Goal: Information Seeking & Learning: Learn about a topic

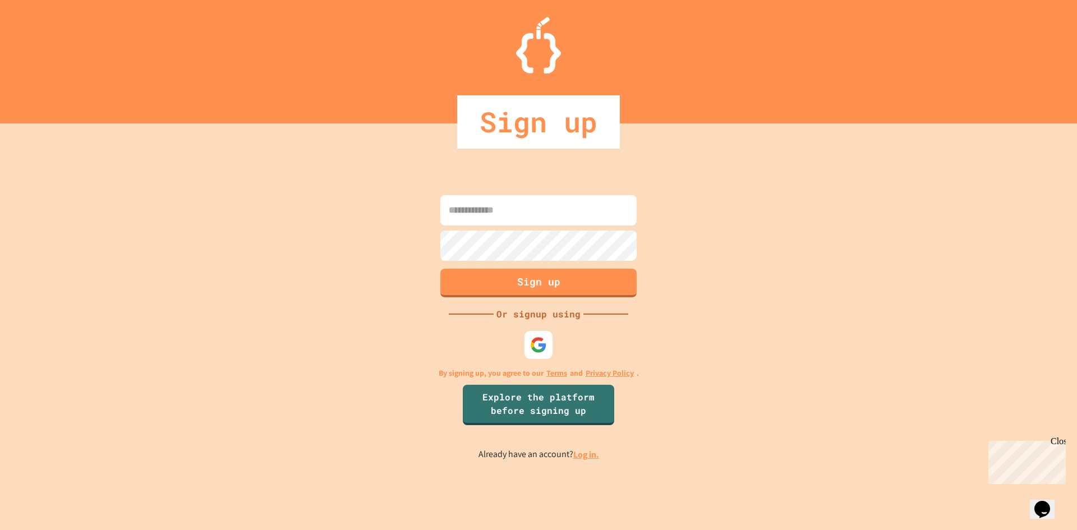
type input "**********"
click at [538, 287] on button "Sign up" at bounding box center [539, 281] width 200 height 29
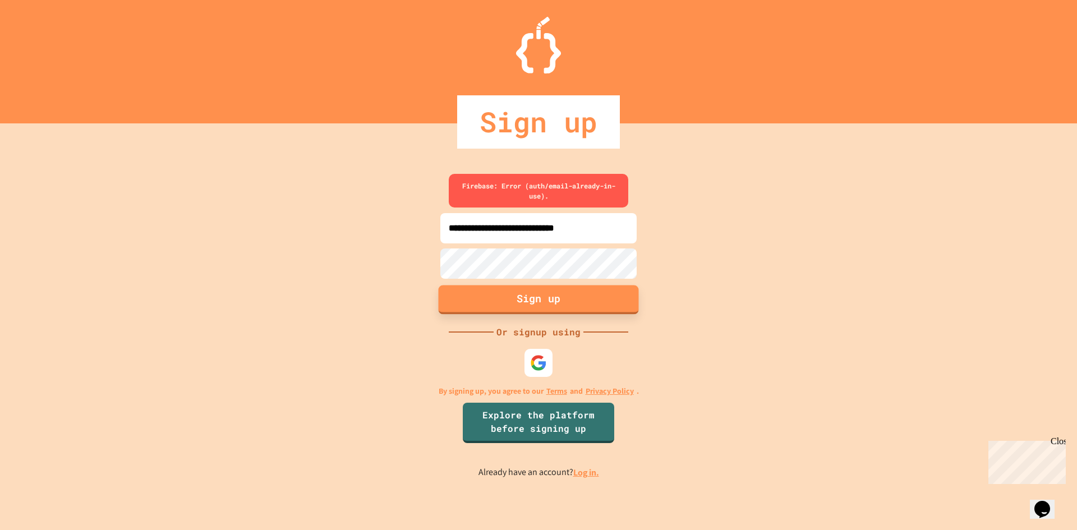
click at [549, 296] on button "Sign up" at bounding box center [539, 299] width 200 height 29
click at [584, 471] on link "Log in." at bounding box center [586, 473] width 26 height 12
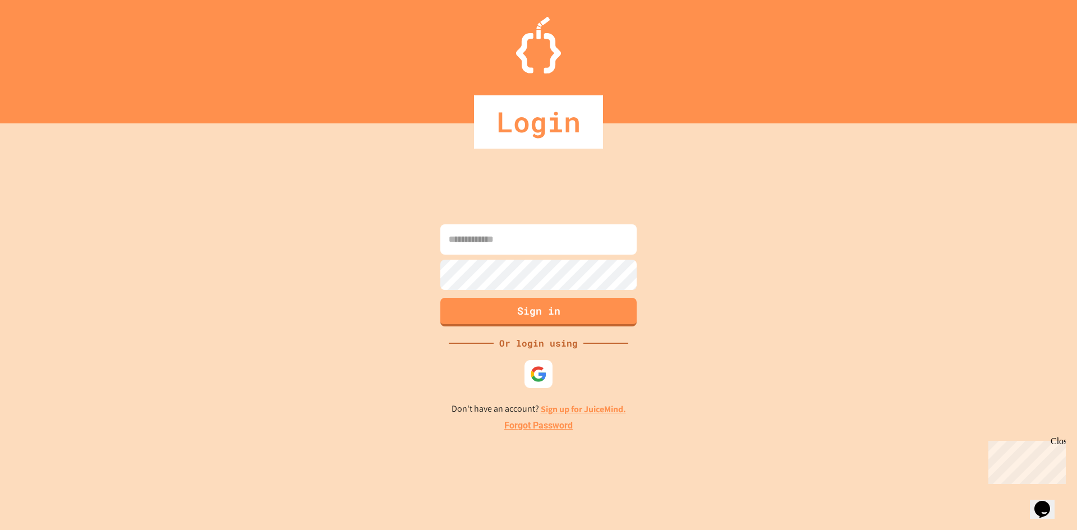
type input "**********"
click at [551, 315] on button "Sign in" at bounding box center [539, 310] width 200 height 29
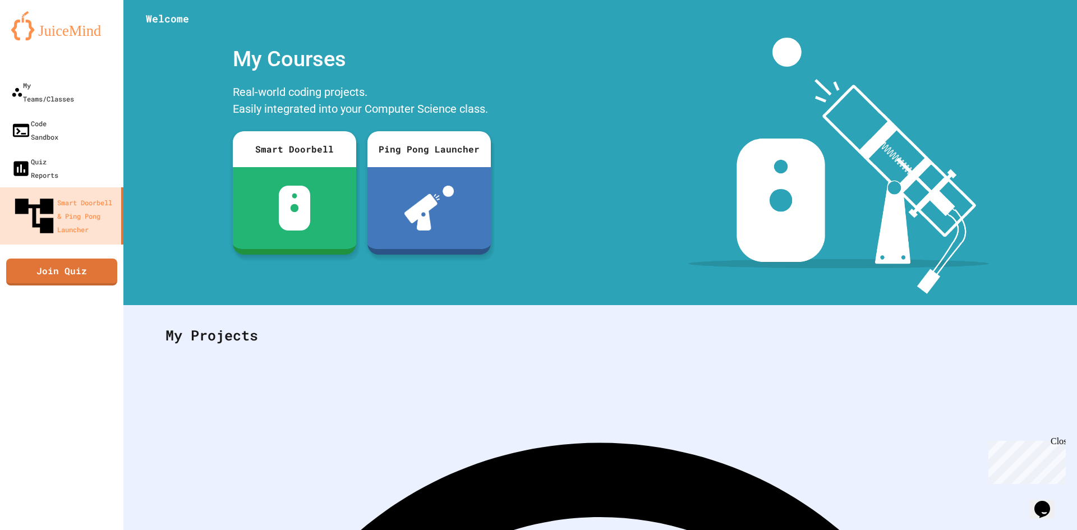
click at [36, 71] on div at bounding box center [61, 61] width 123 height 22
click at [52, 86] on div "My Teams/Classes" at bounding box center [42, 91] width 64 height 27
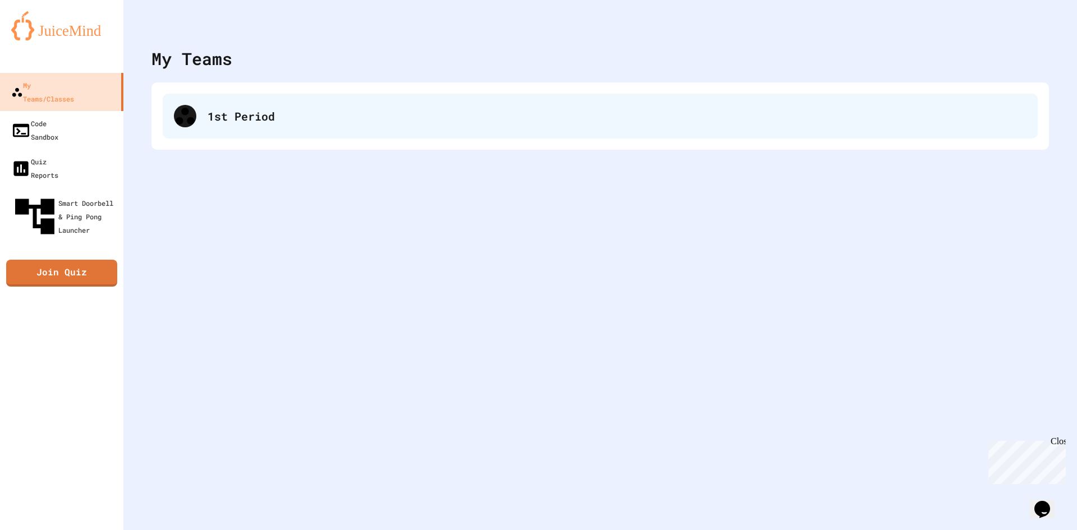
click at [239, 125] on div "1st Period" at bounding box center [600, 116] width 875 height 45
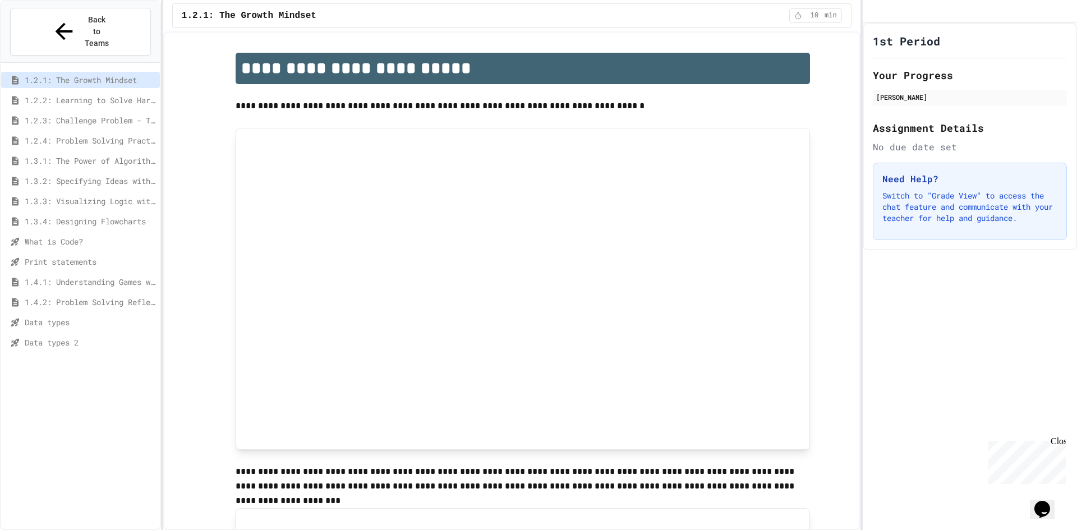
click at [86, 256] on span "Print statements" at bounding box center [90, 262] width 131 height 12
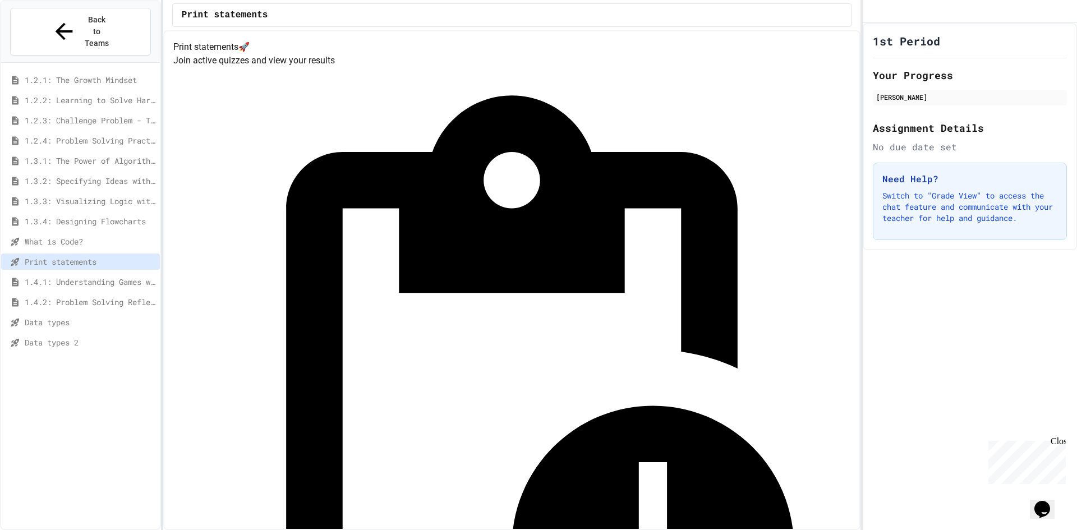
click at [88, 274] on div "1.4.1: Understanding Games with Flowcharts" at bounding box center [80, 284] width 159 height 20
click at [91, 276] on span "1.4.1: Understanding Games with Flowcharts" at bounding box center [90, 282] width 131 height 12
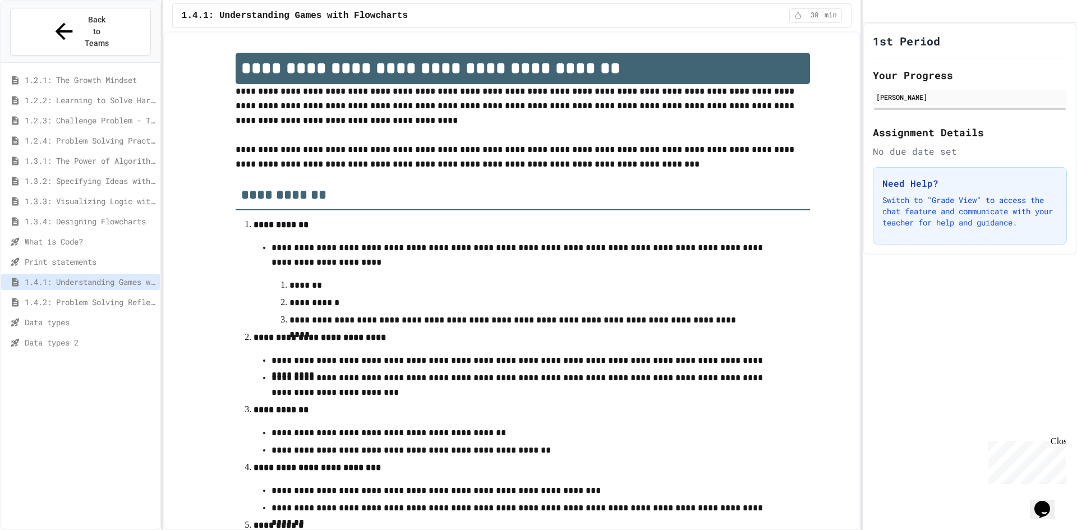
scroll to position [272, 0]
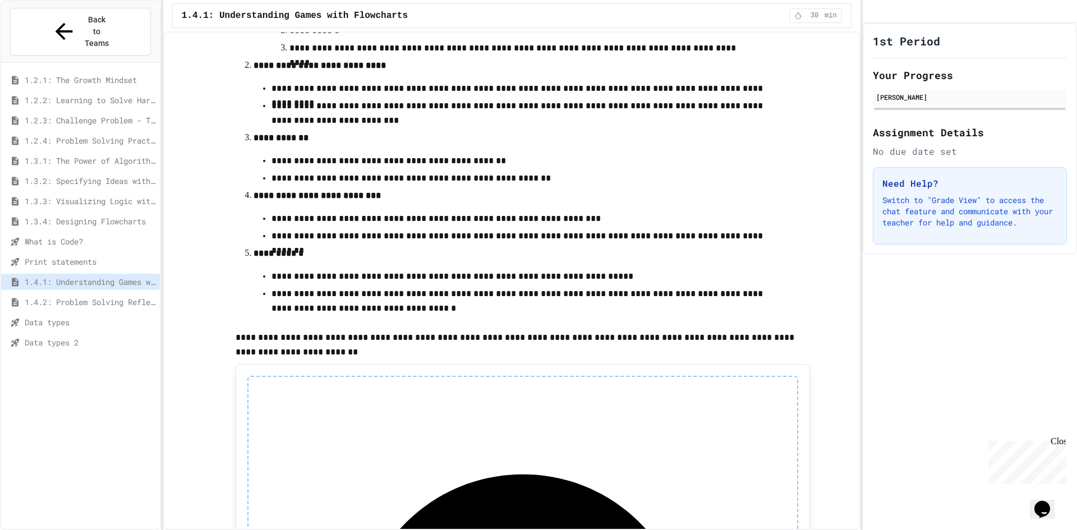
click at [52, 334] on div "Data types 2" at bounding box center [80, 342] width 159 height 16
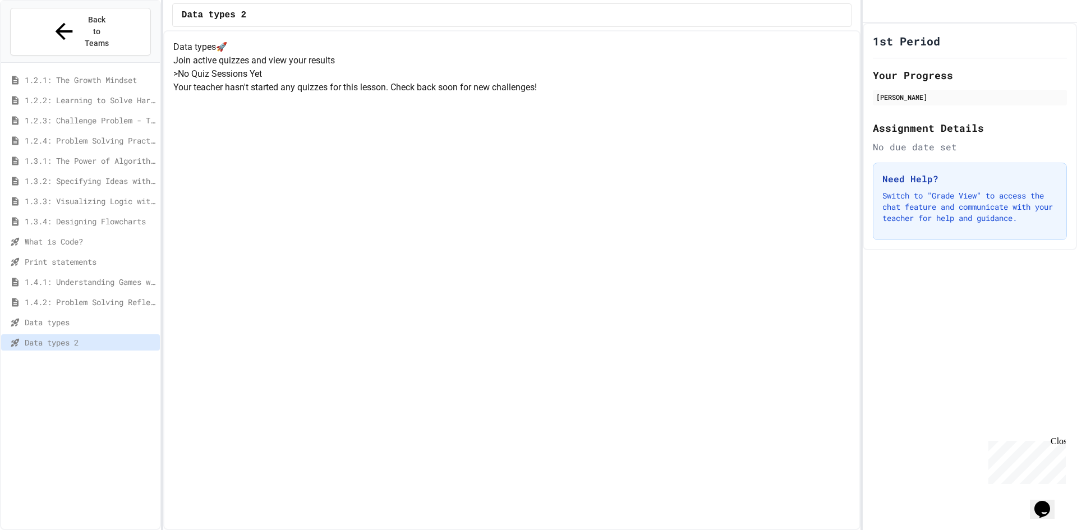
click at [79, 316] on span "Data types" at bounding box center [90, 322] width 131 height 12
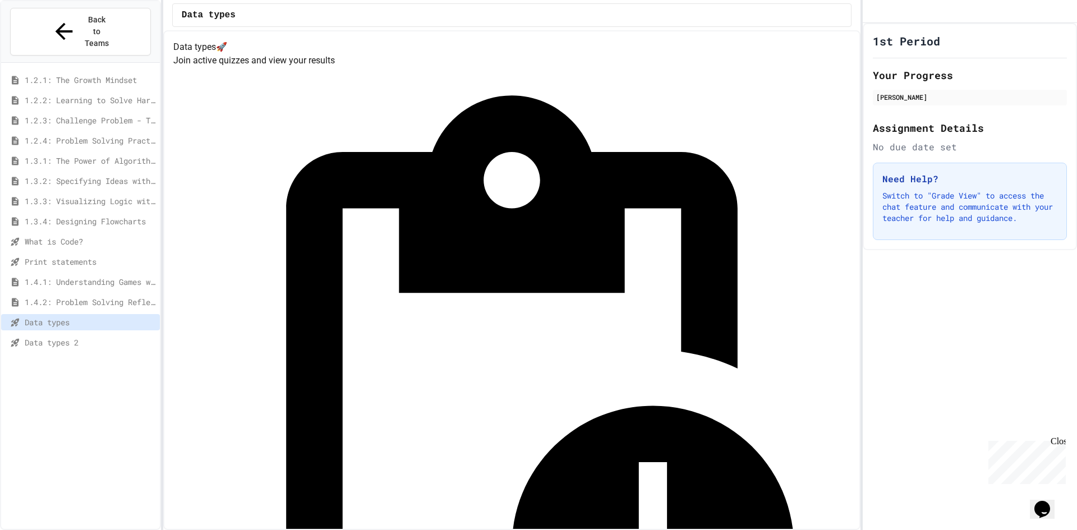
click at [42, 296] on span "1.4.2: Problem Solving Reflection" at bounding box center [90, 302] width 131 height 12
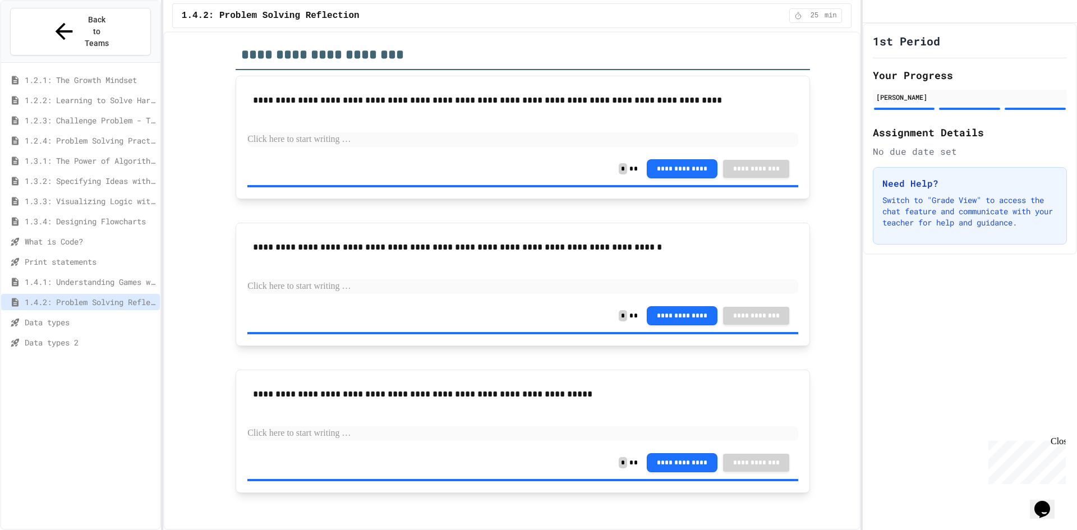
scroll to position [85, 0]
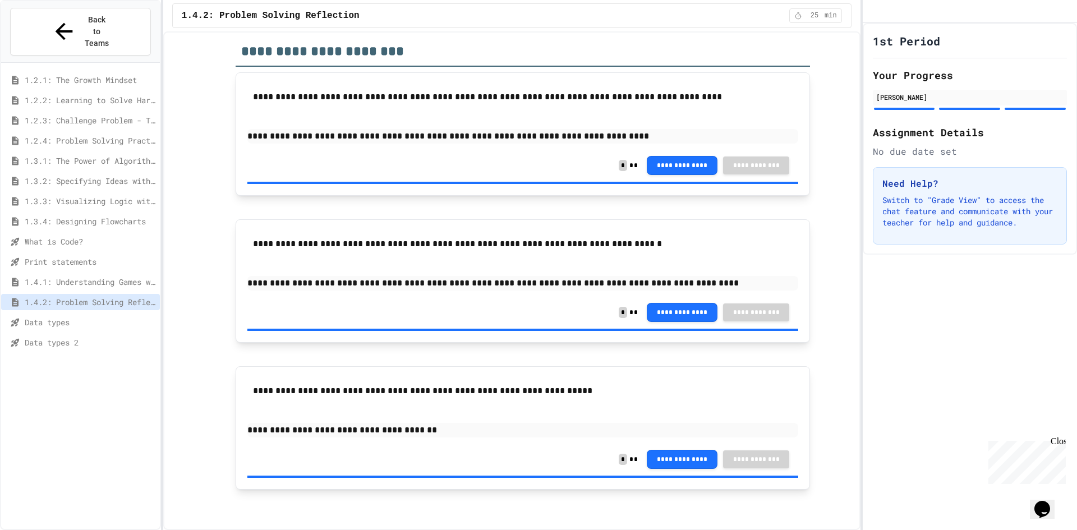
click at [64, 316] on span "Data types" at bounding box center [90, 322] width 131 height 12
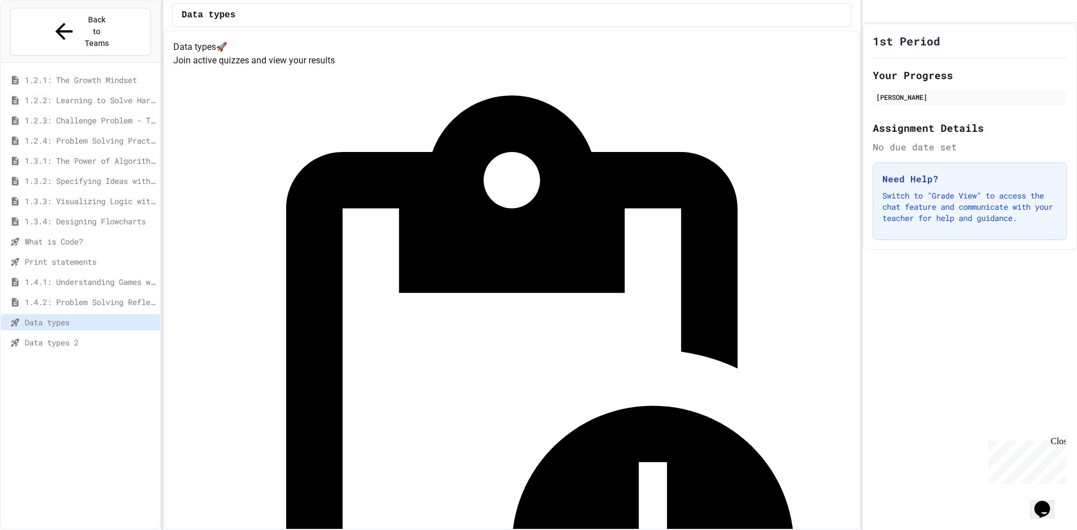
click at [51, 336] on span "Data types 2" at bounding box center [90, 342] width 131 height 12
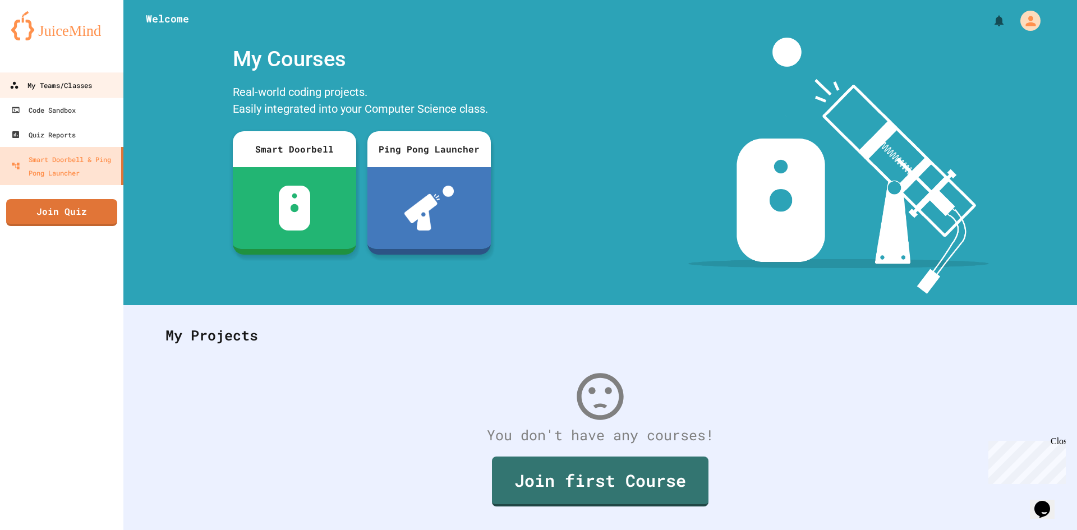
click at [52, 90] on div "My Teams/Classes" at bounding box center [51, 86] width 82 height 14
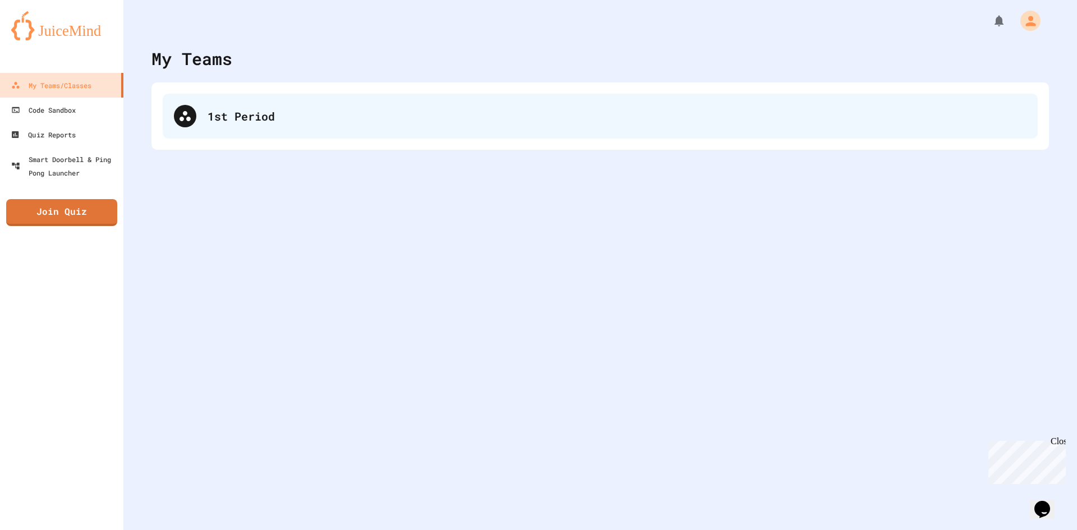
click at [208, 123] on div "1st Period" at bounding box center [617, 116] width 819 height 17
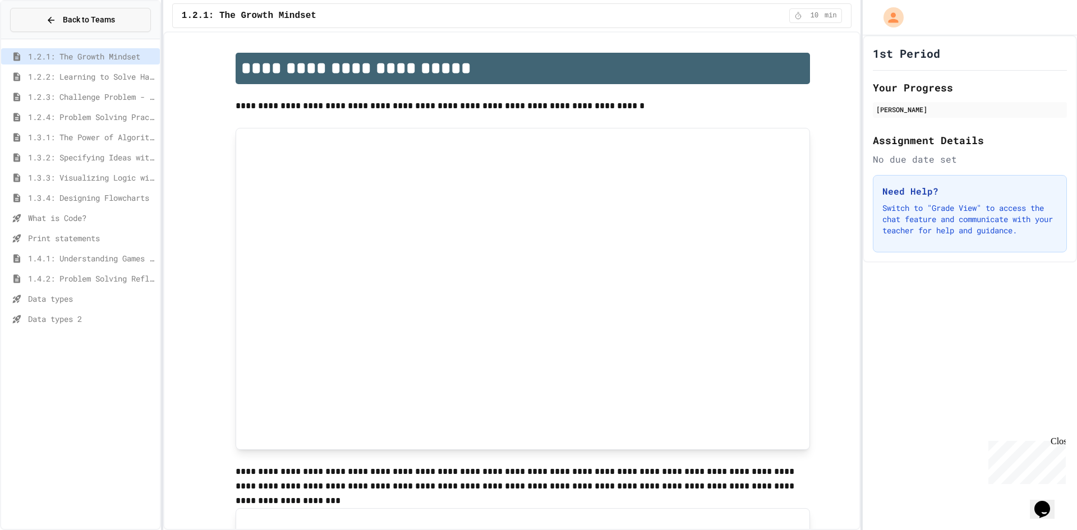
click at [80, 24] on span "Back to Teams" at bounding box center [89, 20] width 52 height 12
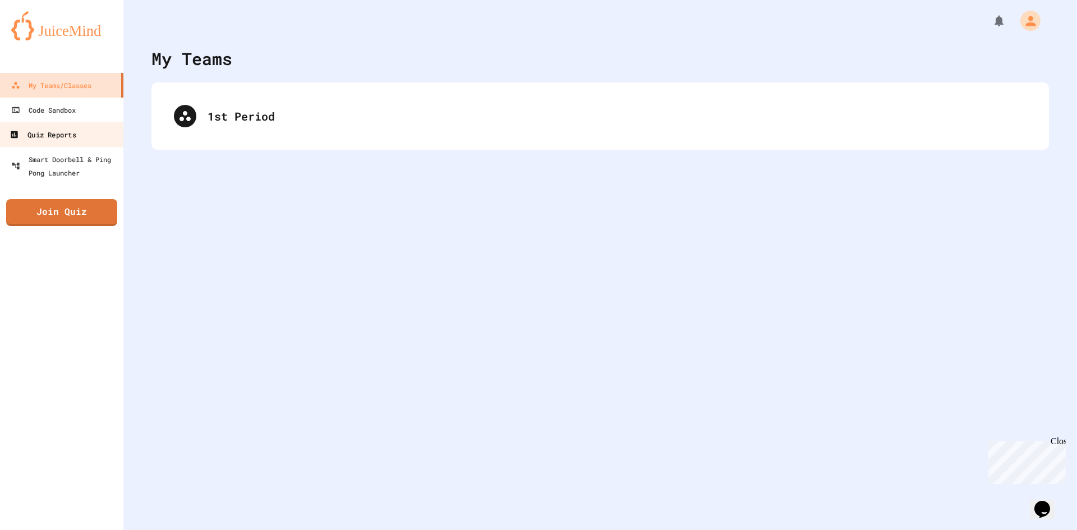
click at [20, 122] on link "Quiz Reports" at bounding box center [61, 134] width 127 height 25
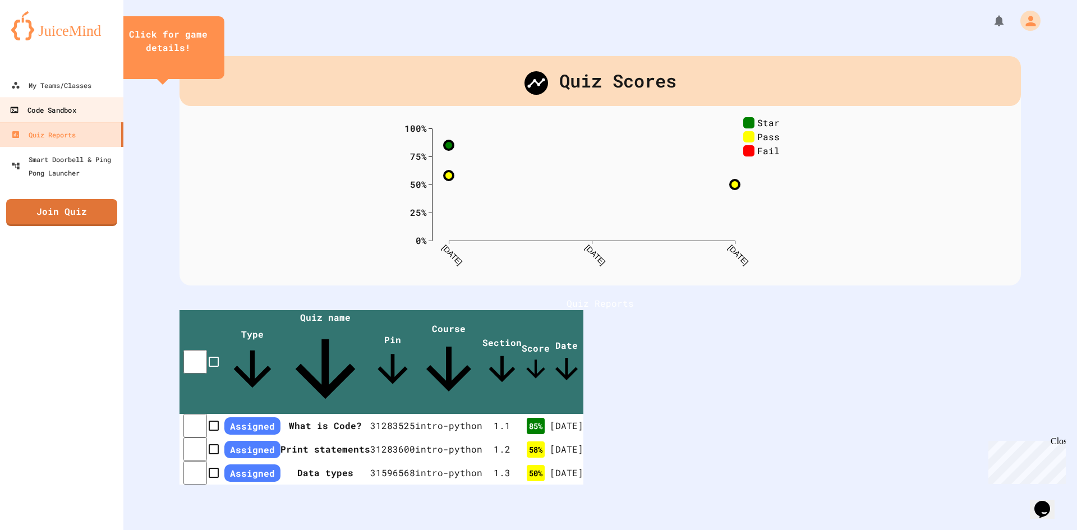
click at [41, 107] on div "Code Sandbox" at bounding box center [43, 110] width 66 height 14
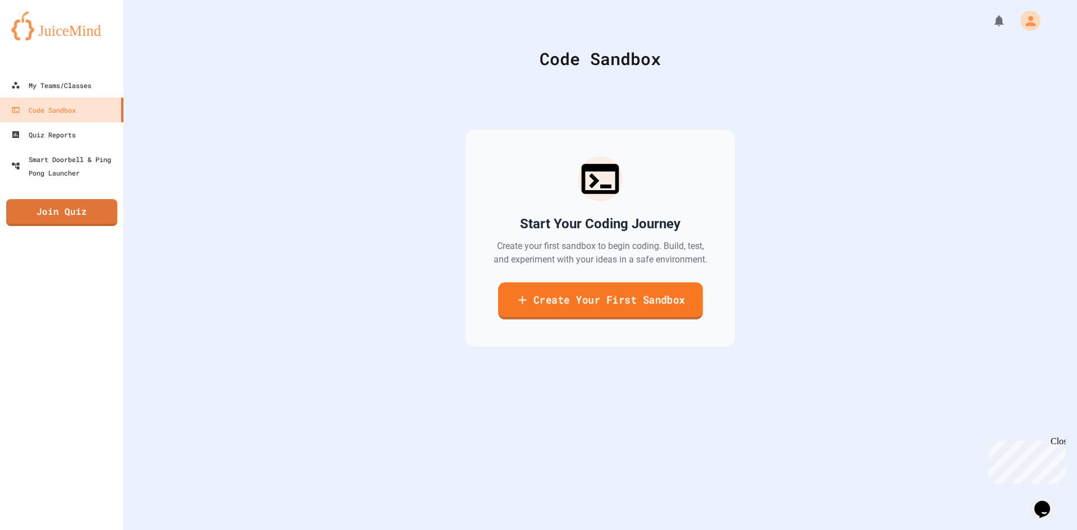
click at [620, 299] on link "Create Your First Sandbox" at bounding box center [599, 300] width 205 height 37
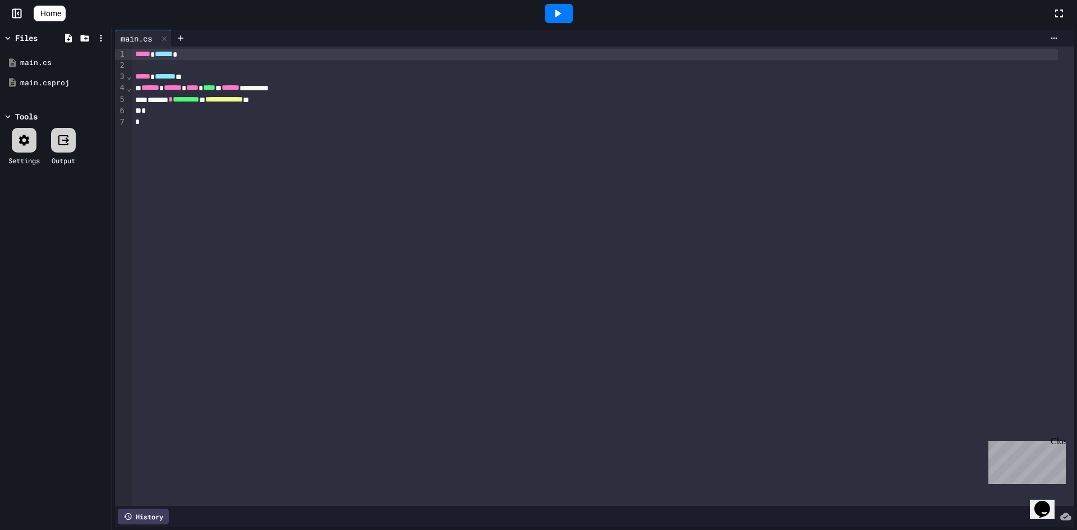
click at [568, 21] on div at bounding box center [558, 13] width 27 height 19
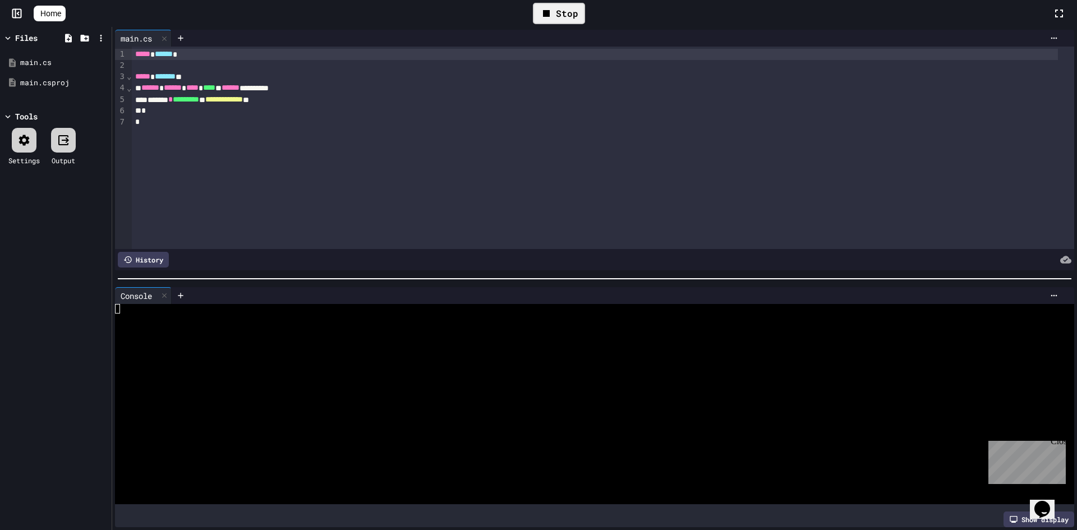
click at [553, 19] on icon at bounding box center [546, 13] width 13 height 13
drag, startPoint x: 0, startPoint y: 269, endPoint x: 0, endPoint y: 278, distance: 9.5
drag, startPoint x: 0, startPoint y: 278, endPoint x: 44, endPoint y: 223, distance: 70.2
click at [44, 223] on div "Files main.cs main.csproj Tools Settings Output" at bounding box center [56, 278] width 112 height 503
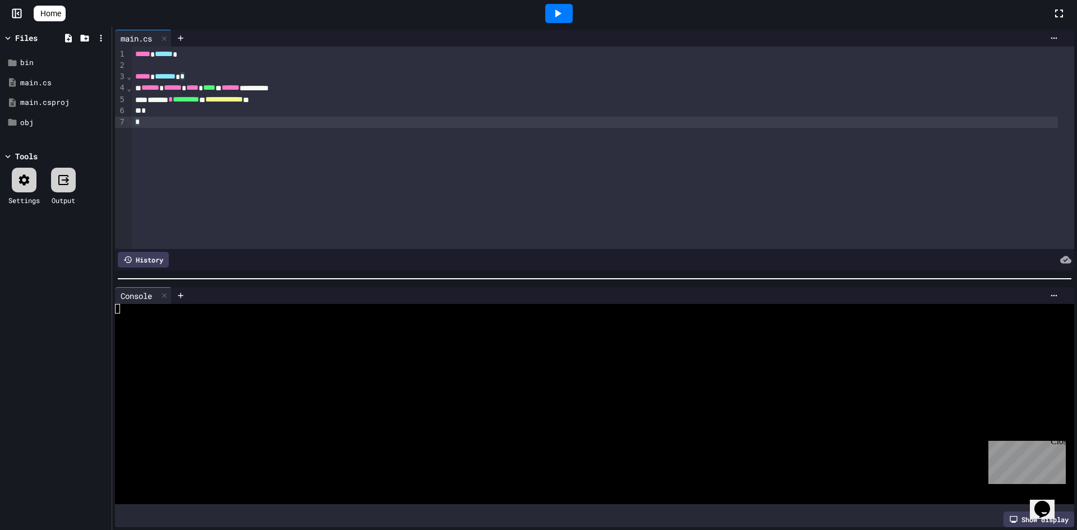
click at [158, 122] on div "*" at bounding box center [594, 122] width 925 height 11
click at [164, 107] on div "*" at bounding box center [594, 110] width 925 height 11
click at [291, 179] on div "**********" at bounding box center [603, 148] width 942 height 202
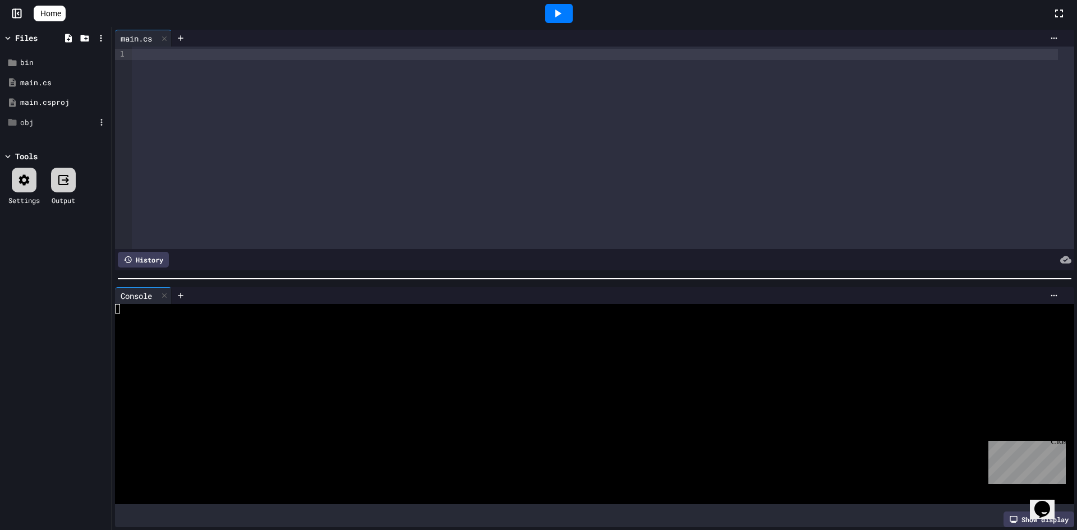
click at [19, 122] on div "obj" at bounding box center [56, 123] width 106 height 20
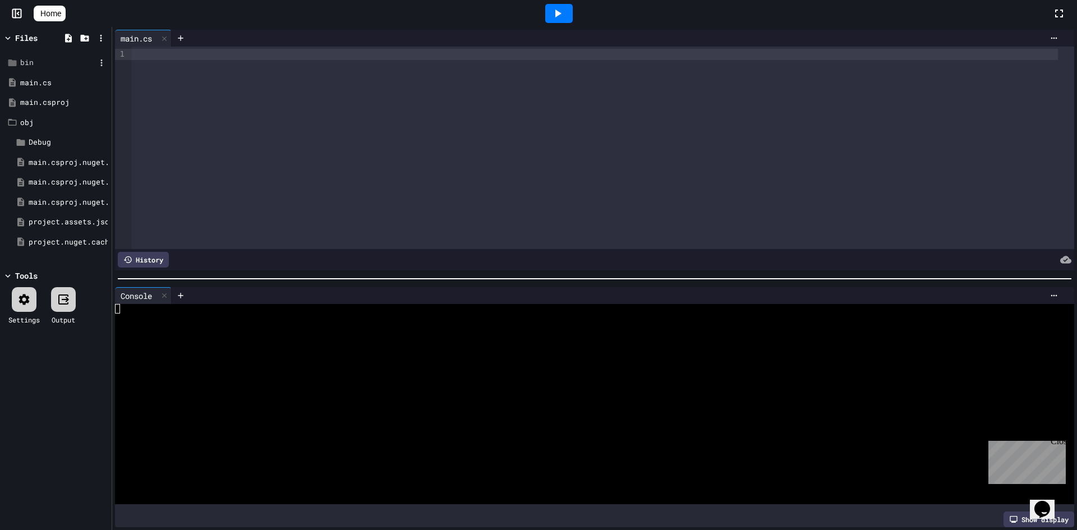
click at [38, 57] on div "bin" at bounding box center [57, 62] width 75 height 11
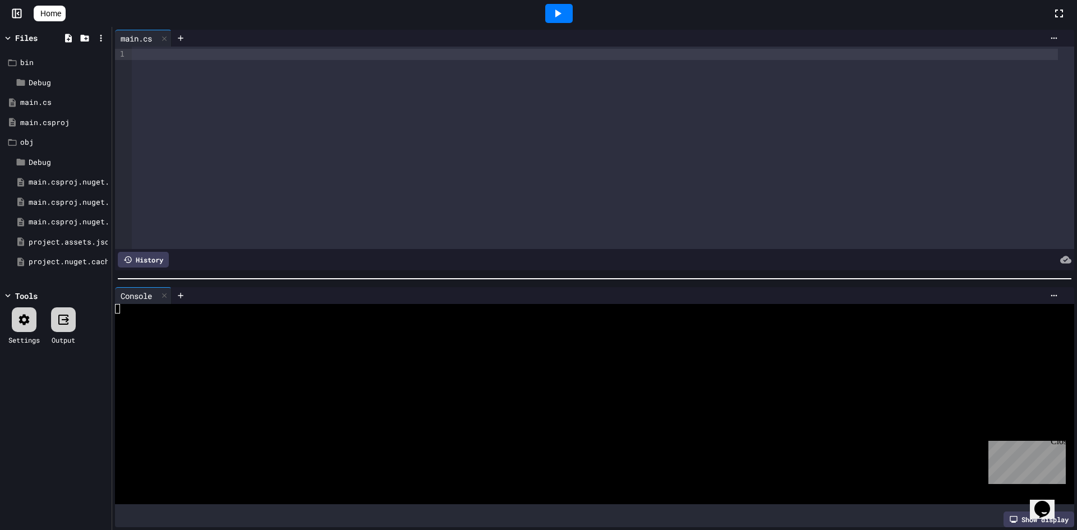
click at [1057, 444] on div "Close" at bounding box center [1057, 443] width 14 height 14
click at [1049, 36] on icon at bounding box center [1053, 38] width 9 height 9
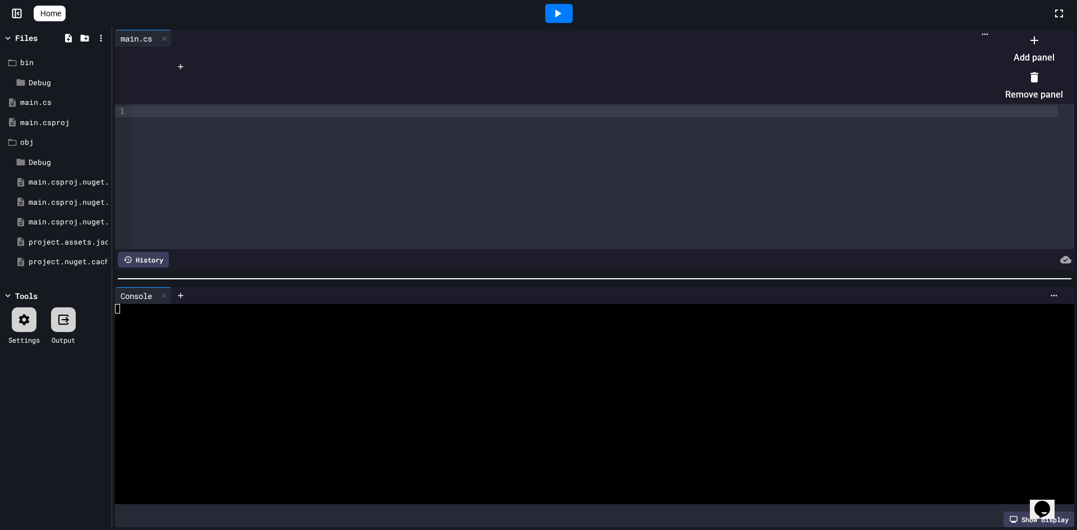
click at [994, 31] on div at bounding box center [1028, 31] width 69 height 0
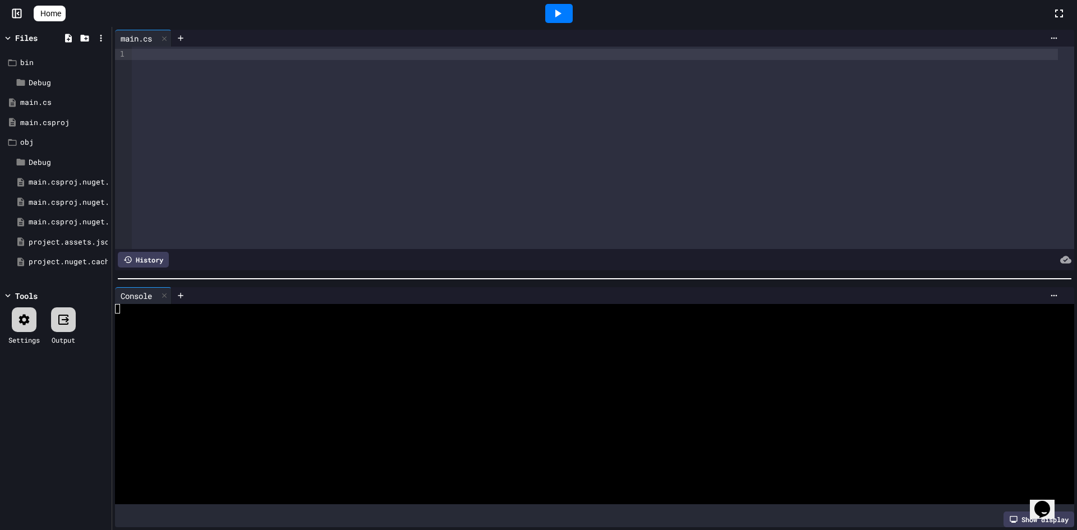
click at [559, 16] on icon at bounding box center [557, 13] width 13 height 13
click at [578, 15] on div "Stop" at bounding box center [559, 13] width 52 height 21
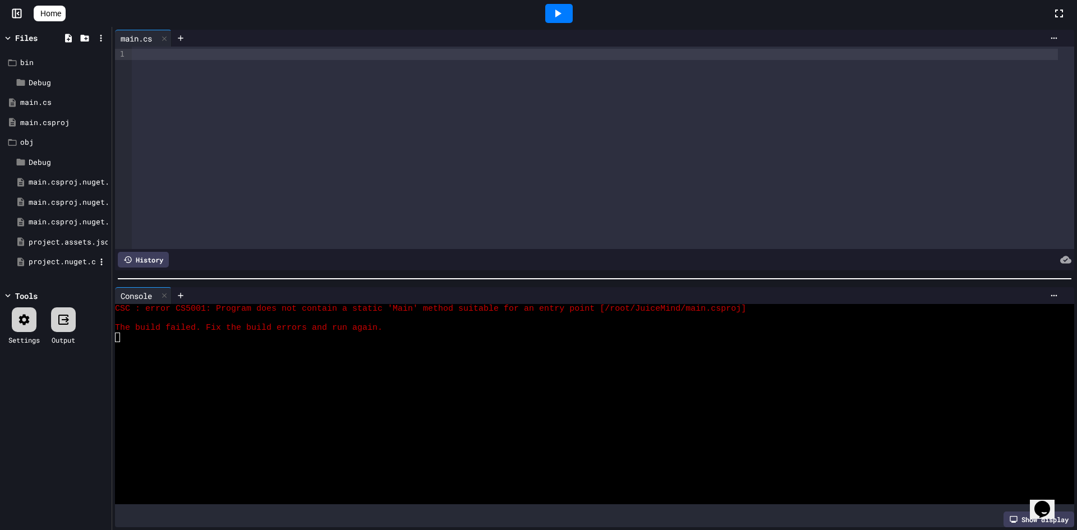
click at [44, 262] on div "project.nuget.cache" at bounding box center [62, 261] width 67 height 11
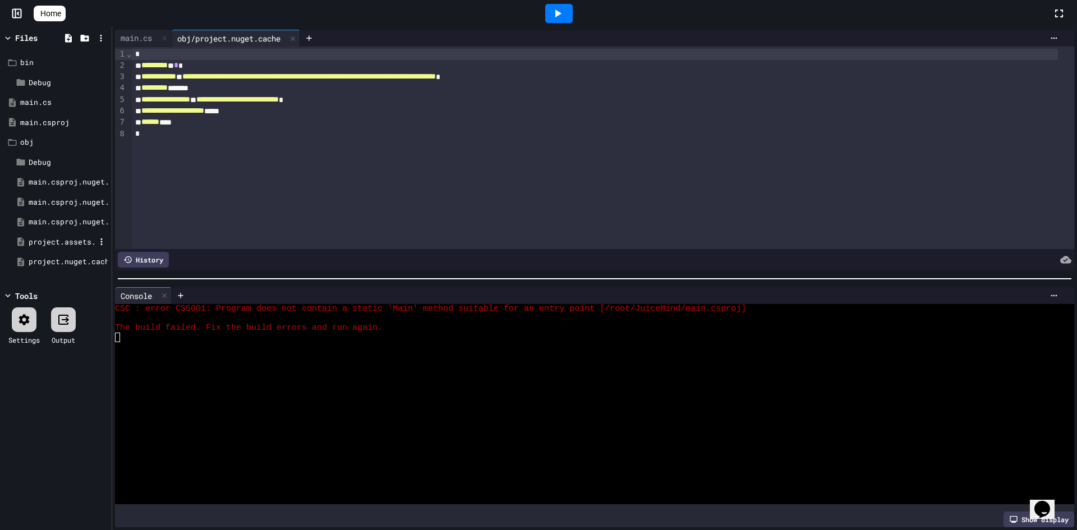
click at [53, 235] on div "project.assets.json" at bounding box center [60, 242] width 98 height 20
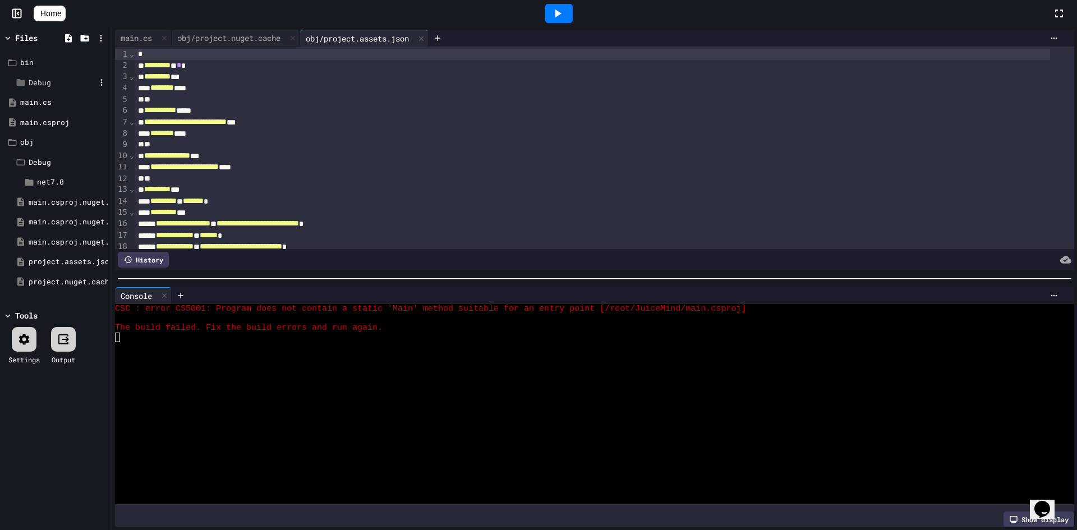
click at [48, 81] on div "Debug" at bounding box center [62, 82] width 67 height 11
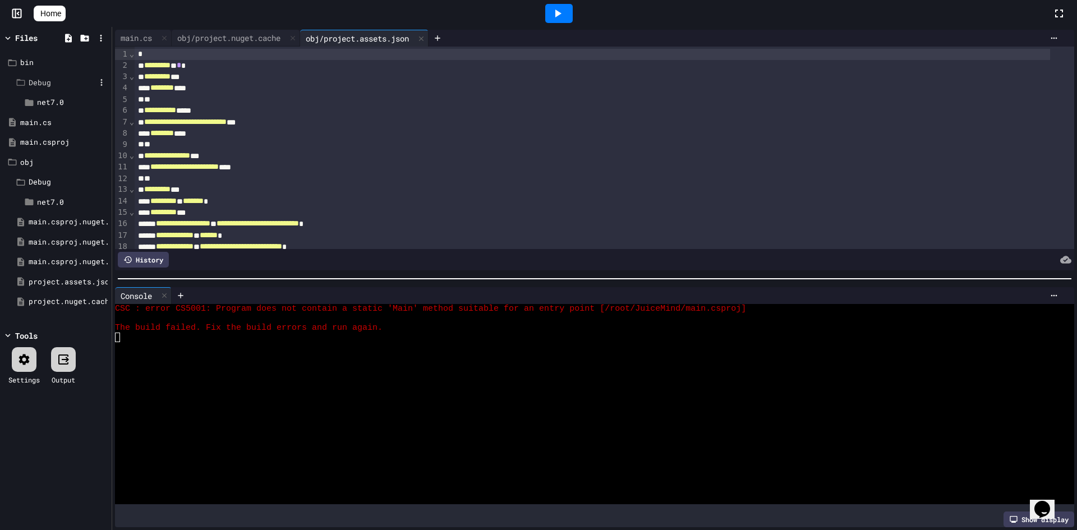
click at [45, 79] on div "Debug" at bounding box center [62, 82] width 67 height 11
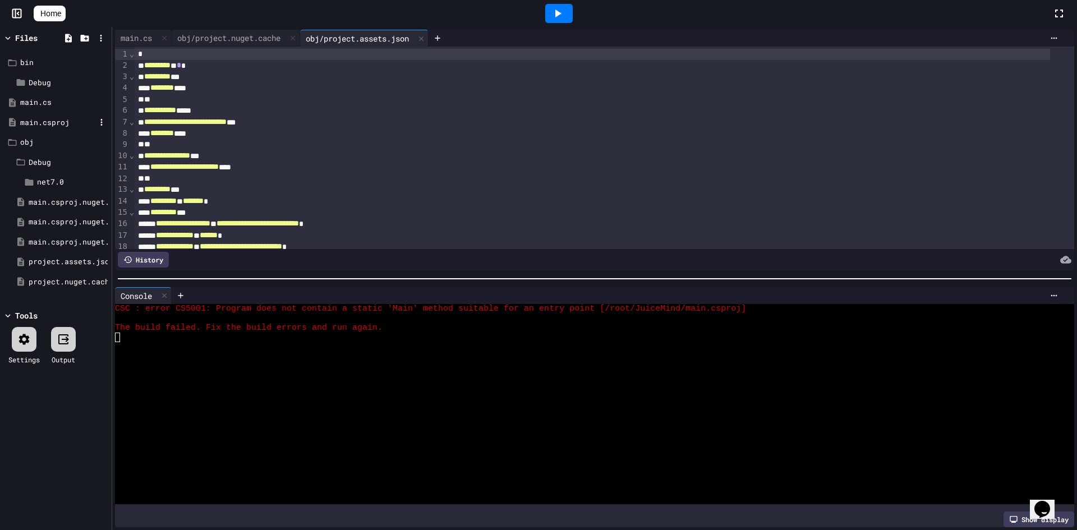
click at [33, 114] on div "main.csproj" at bounding box center [56, 123] width 106 height 20
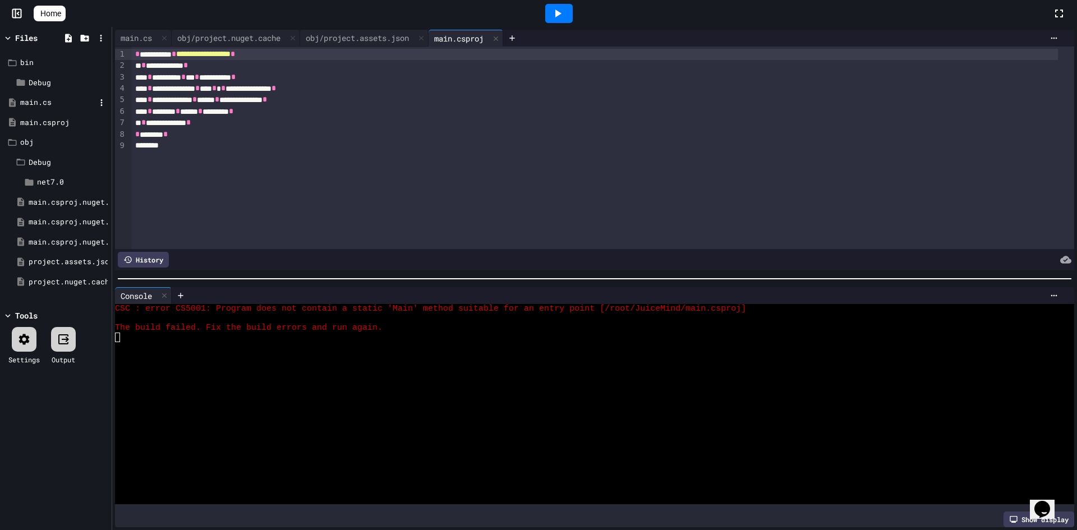
click at [42, 102] on div "main.cs" at bounding box center [57, 102] width 75 height 11
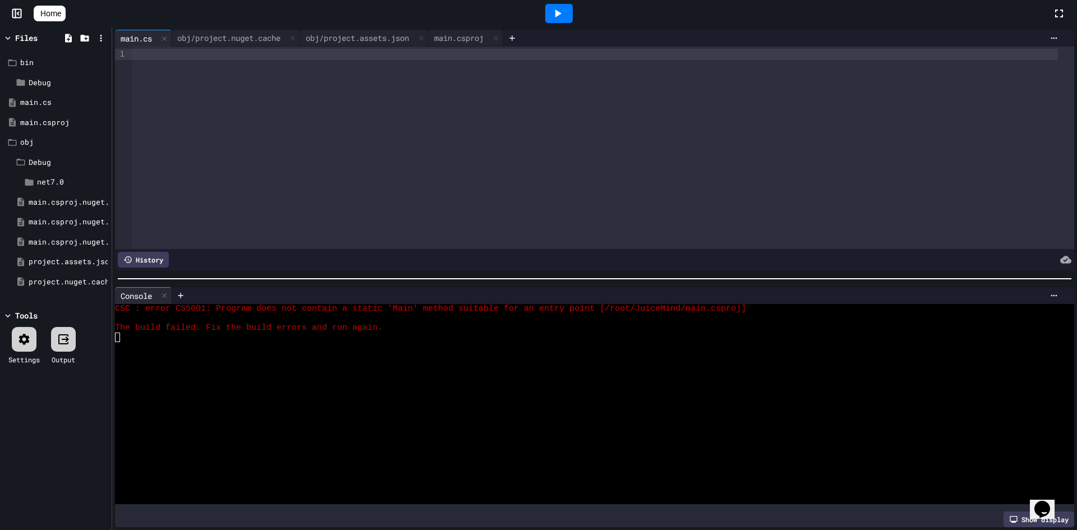
click at [190, 92] on div at bounding box center [603, 148] width 942 height 202
click at [29, 326] on div "Settings Output" at bounding box center [56, 345] width 106 height 49
click at [30, 336] on icon at bounding box center [23, 339] width 13 height 13
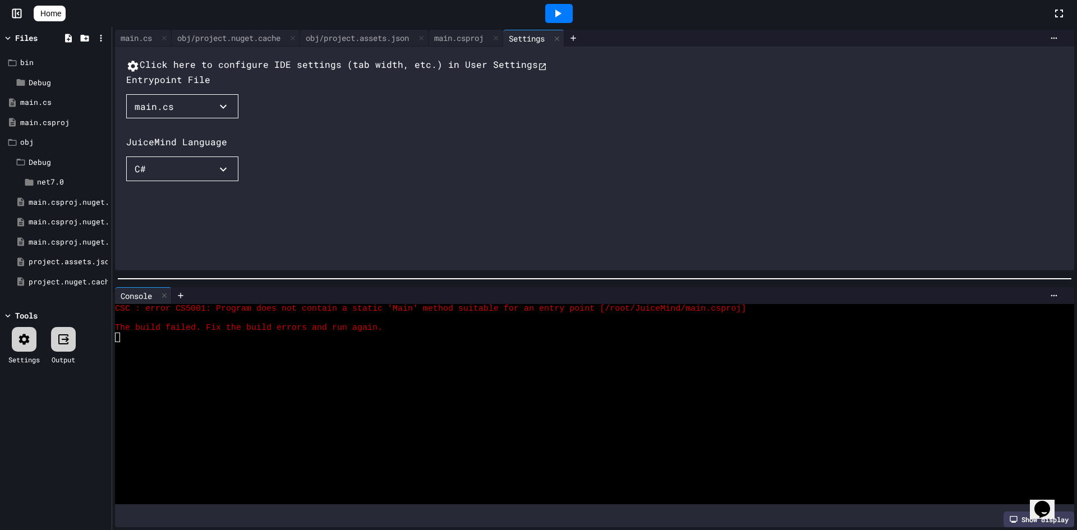
click at [229, 181] on button "C#" at bounding box center [182, 168] width 112 height 25
click at [277, 182] on div at bounding box center [201, 182] width 151 height 0
click at [23, 35] on div "Files" at bounding box center [26, 38] width 22 height 12
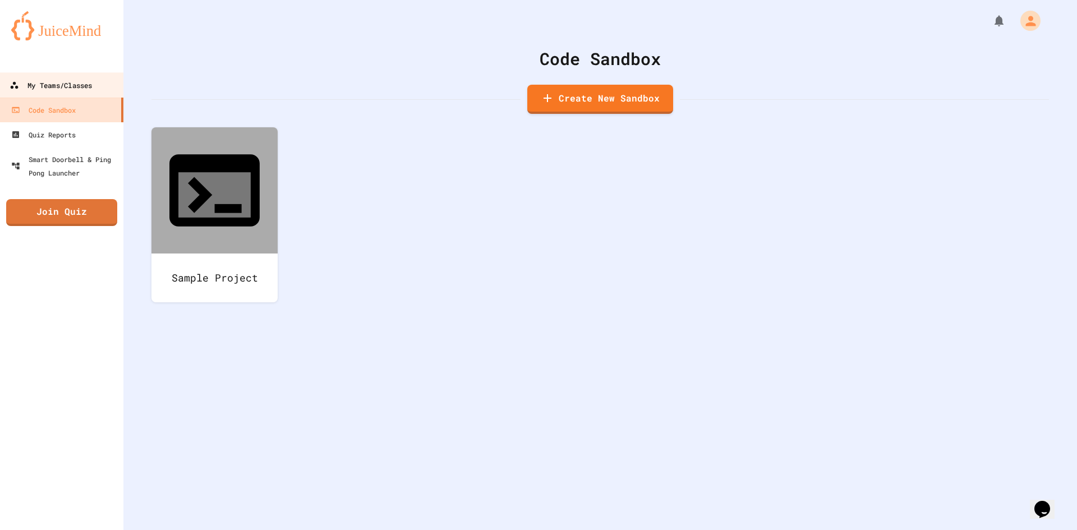
click at [84, 93] on link "My Teams/Classes" at bounding box center [61, 84] width 127 height 25
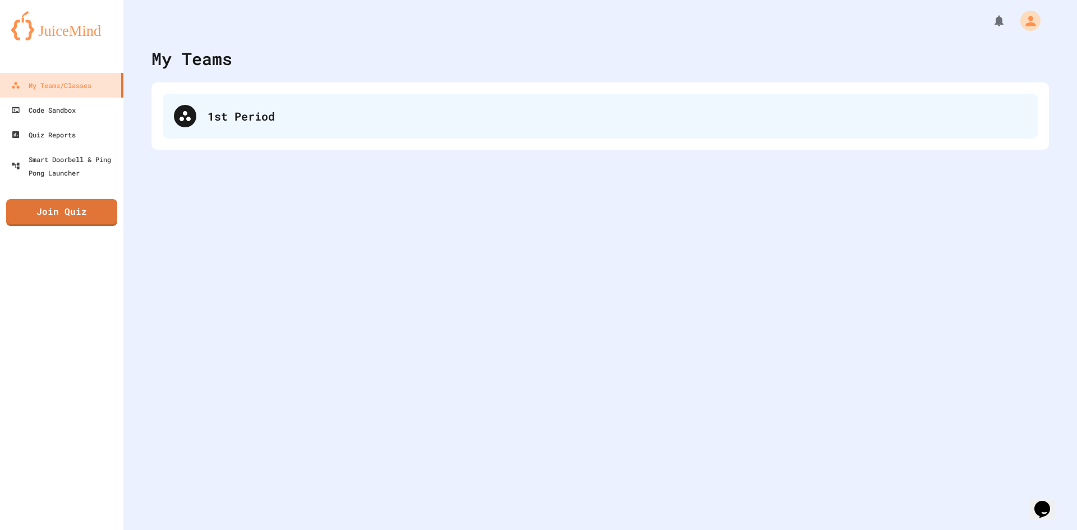
click at [253, 132] on div "1st Period" at bounding box center [600, 116] width 875 height 45
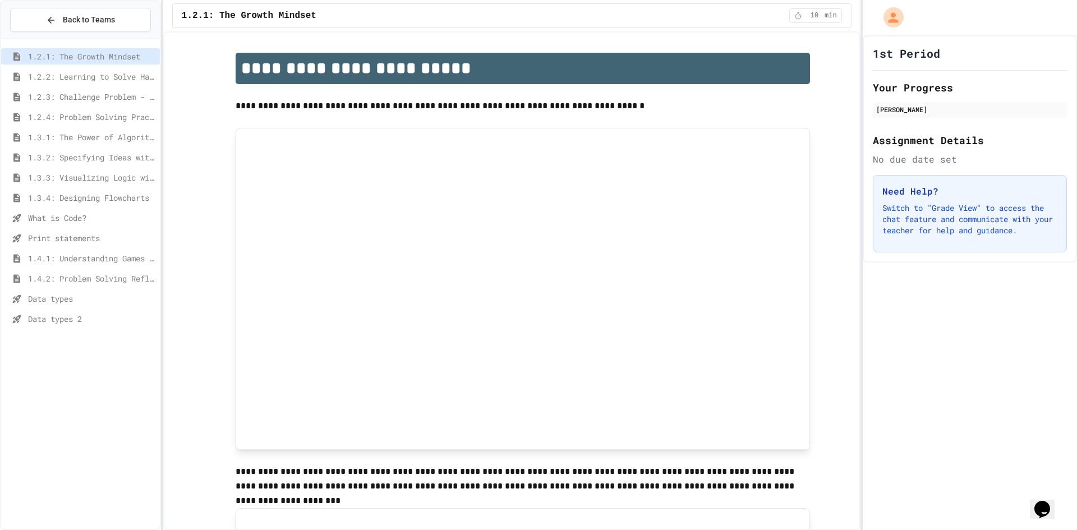
click at [77, 318] on span "Data types 2" at bounding box center [91, 319] width 127 height 12
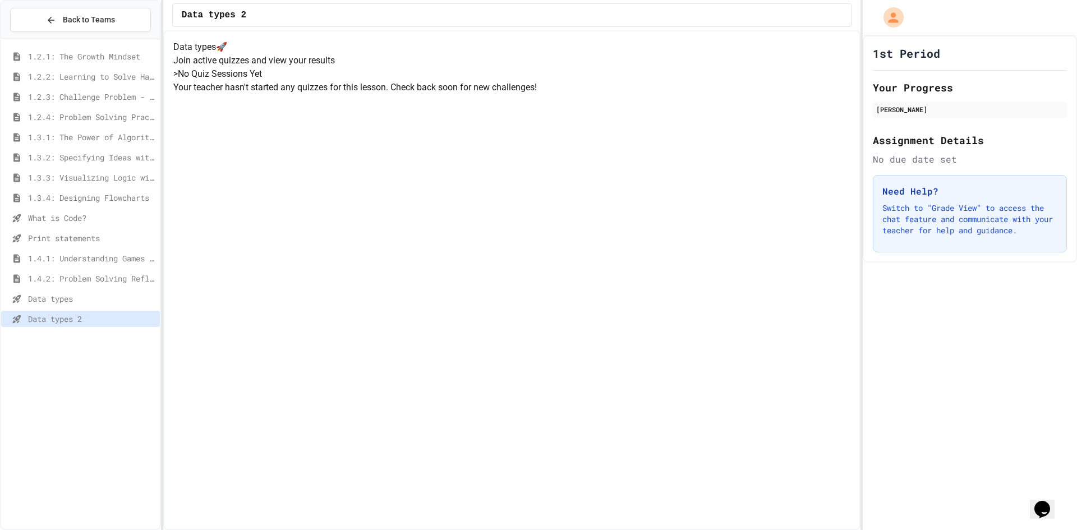
click at [420, 81] on h5 "> No Quiz Sessions Yet" at bounding box center [511, 73] width 677 height 13
click at [245, 17] on div "Data types 2" at bounding box center [511, 15] width 679 height 24
drag, startPoint x: 333, startPoint y: 230, endPoint x: 219, endPoint y: 99, distance: 174.1
drag, startPoint x: 219, startPoint y: 99, endPoint x: 175, endPoint y: 27, distance: 84.1
drag, startPoint x: 175, startPoint y: 27, endPoint x: 435, endPoint y: 338, distance: 405.7
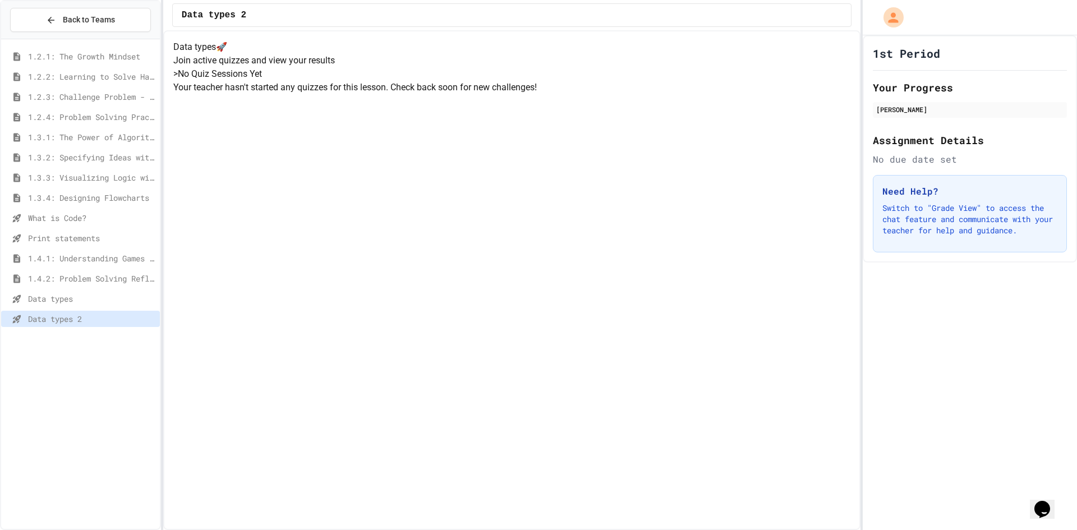
click at [448, 94] on div "Data types 🚀 Join active quizzes and view your results > No Quiz Sessions Yet Y…" at bounding box center [511, 67] width 677 height 54
click at [88, 304] on span "Data types" at bounding box center [91, 299] width 127 height 12
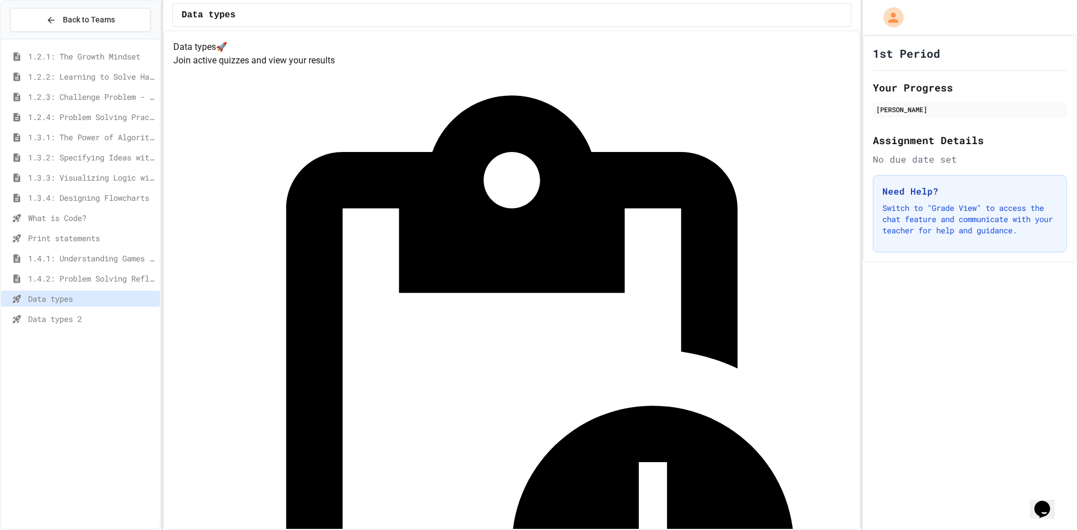
click at [93, 320] on span "Data types 2" at bounding box center [91, 319] width 127 height 12
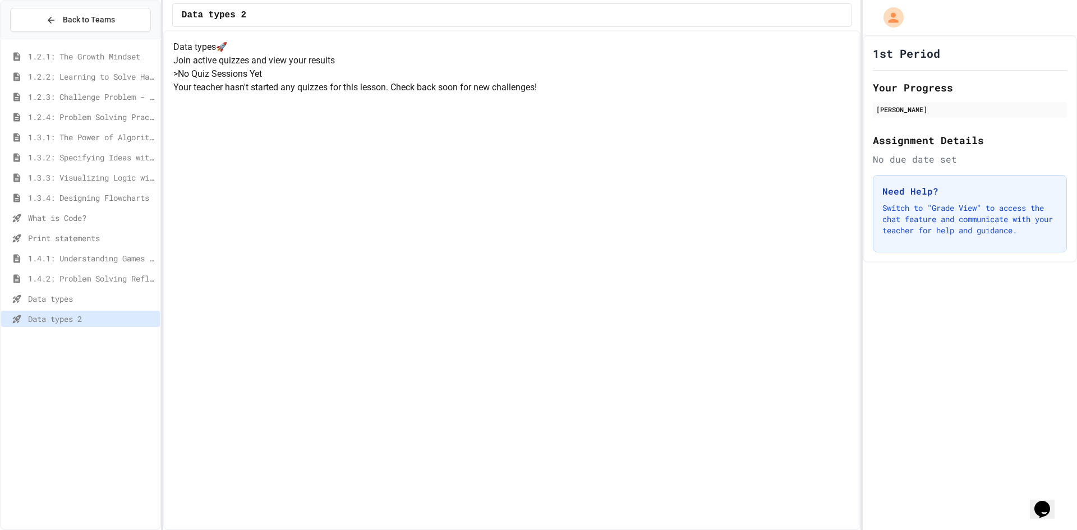
click at [83, 193] on span "1.3.4: Designing Flowcharts" at bounding box center [91, 198] width 127 height 12
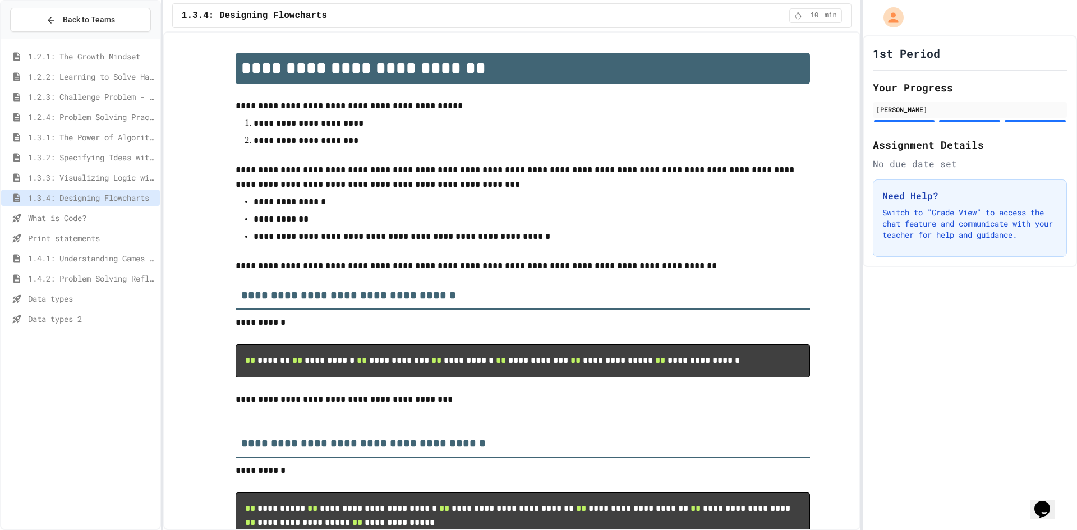
click at [93, 319] on span "Data types 2" at bounding box center [91, 319] width 127 height 12
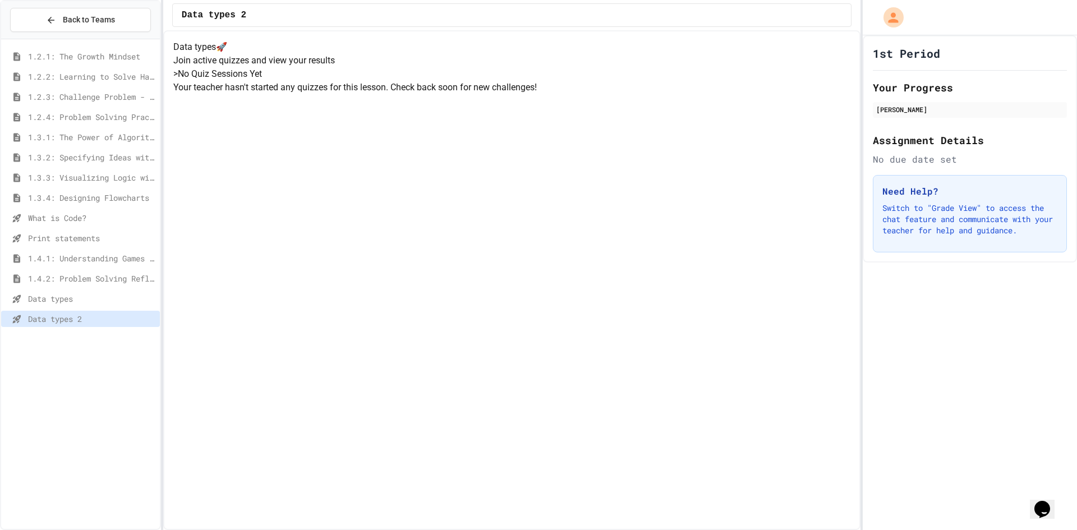
click at [47, 6] on div "Back to Teams" at bounding box center [80, 20] width 159 height 38
click at [61, 26] on button "Back to Teams" at bounding box center [80, 20] width 141 height 24
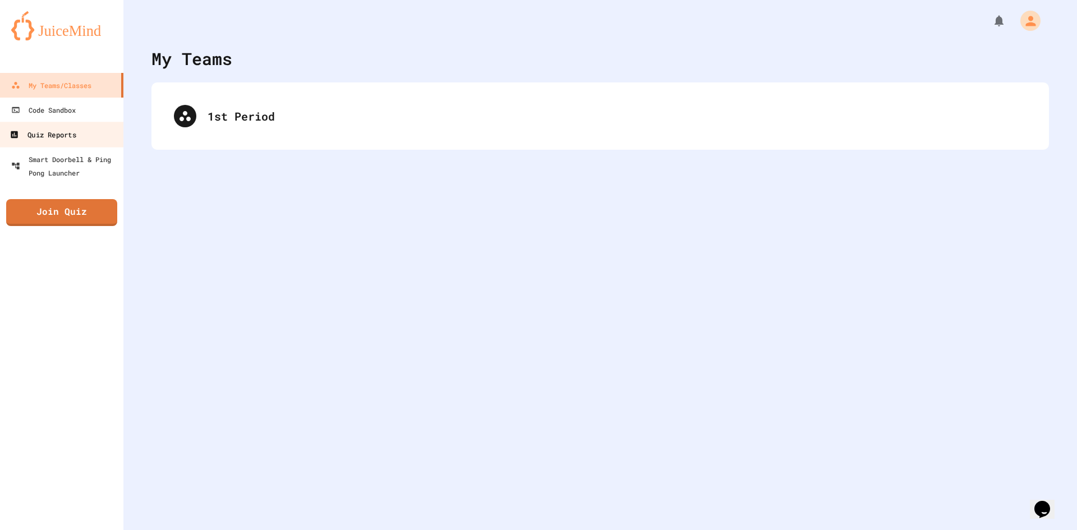
click at [83, 131] on link "Quiz Reports" at bounding box center [61, 134] width 127 height 25
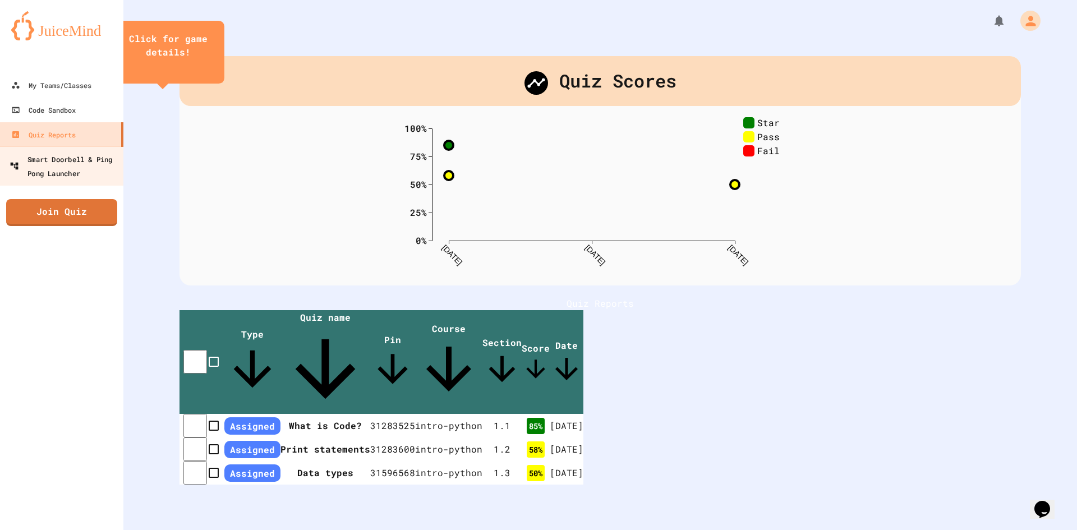
click at [86, 158] on div "Smart Doorbell & Ping Pong Launcher" at bounding box center [65, 165] width 111 height 27
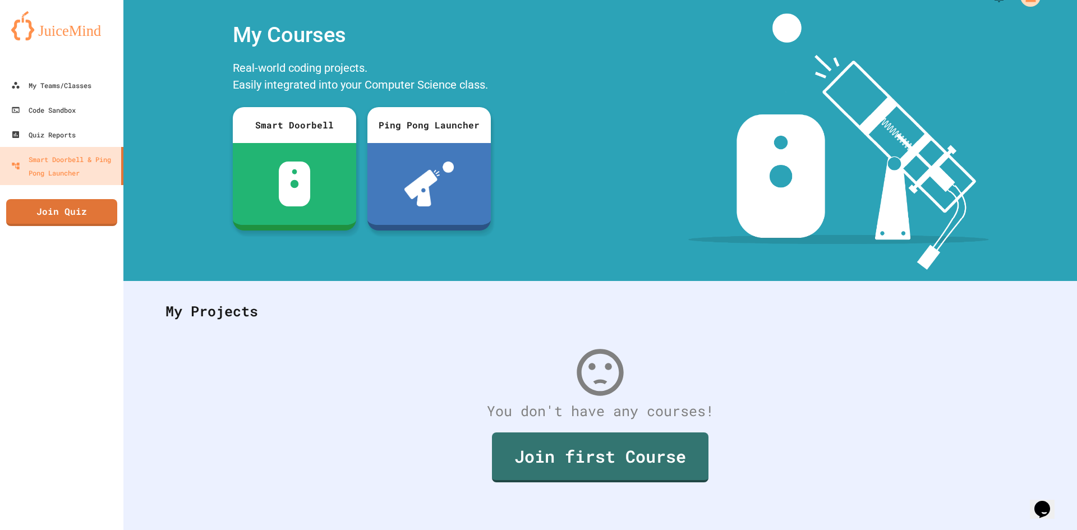
scroll to position [33, 0]
click at [76, 105] on div "Code Sandbox" at bounding box center [43, 110] width 66 height 14
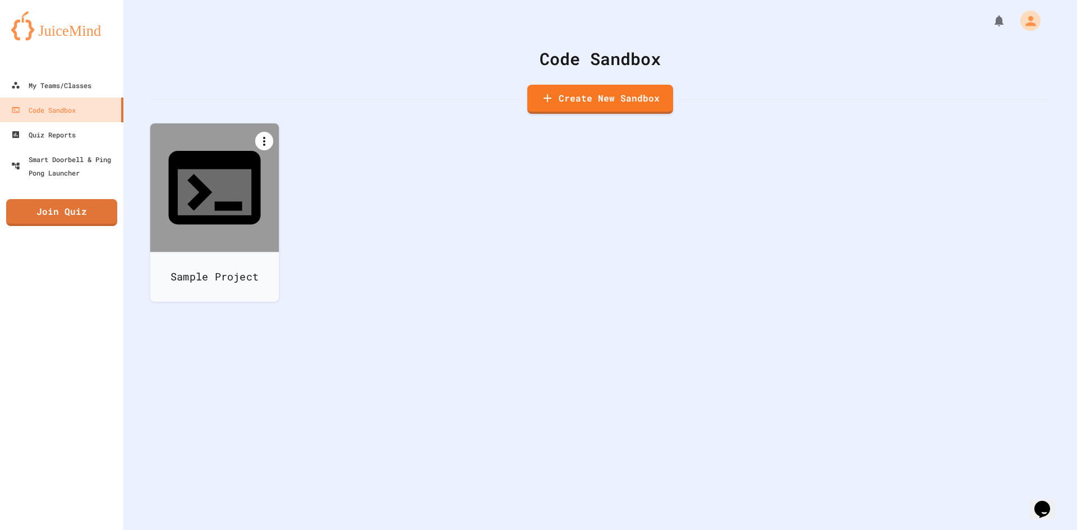
click at [258, 139] on icon at bounding box center [263, 141] width 13 height 13
click at [278, 340] on li "Delete" at bounding box center [220, 358] width 115 height 36
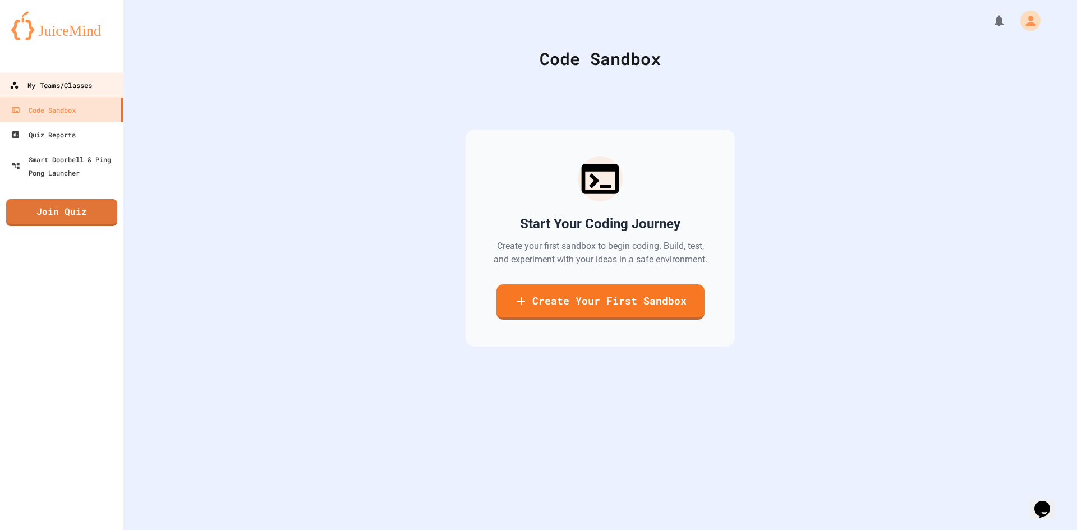
click at [72, 79] on div "My Teams/Classes" at bounding box center [51, 86] width 82 height 14
